Goal: Find specific page/section: Find specific page/section

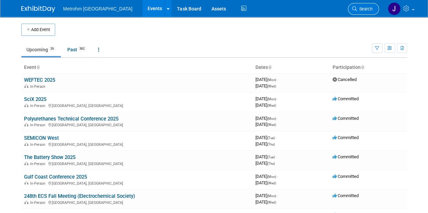
click at [361, 10] on span "Search" at bounding box center [365, 8] width 16 height 5
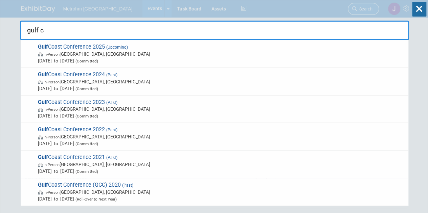
type input "gulf co"
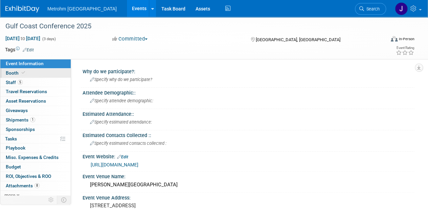
click at [49, 74] on link "Booth" at bounding box center [35, 73] width 70 height 9
